Goal: Entertainment & Leisure: Browse casually

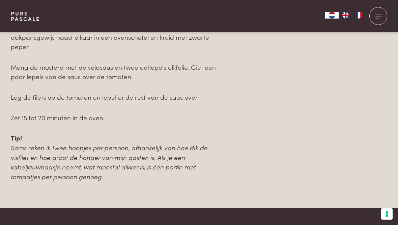
scroll to position [770, 0]
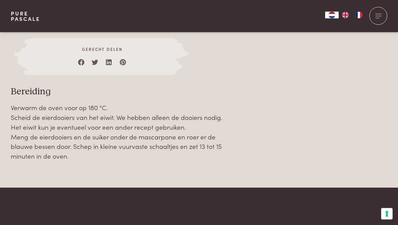
scroll to position [673, 0]
